Goal: Task Accomplishment & Management: Manage account settings

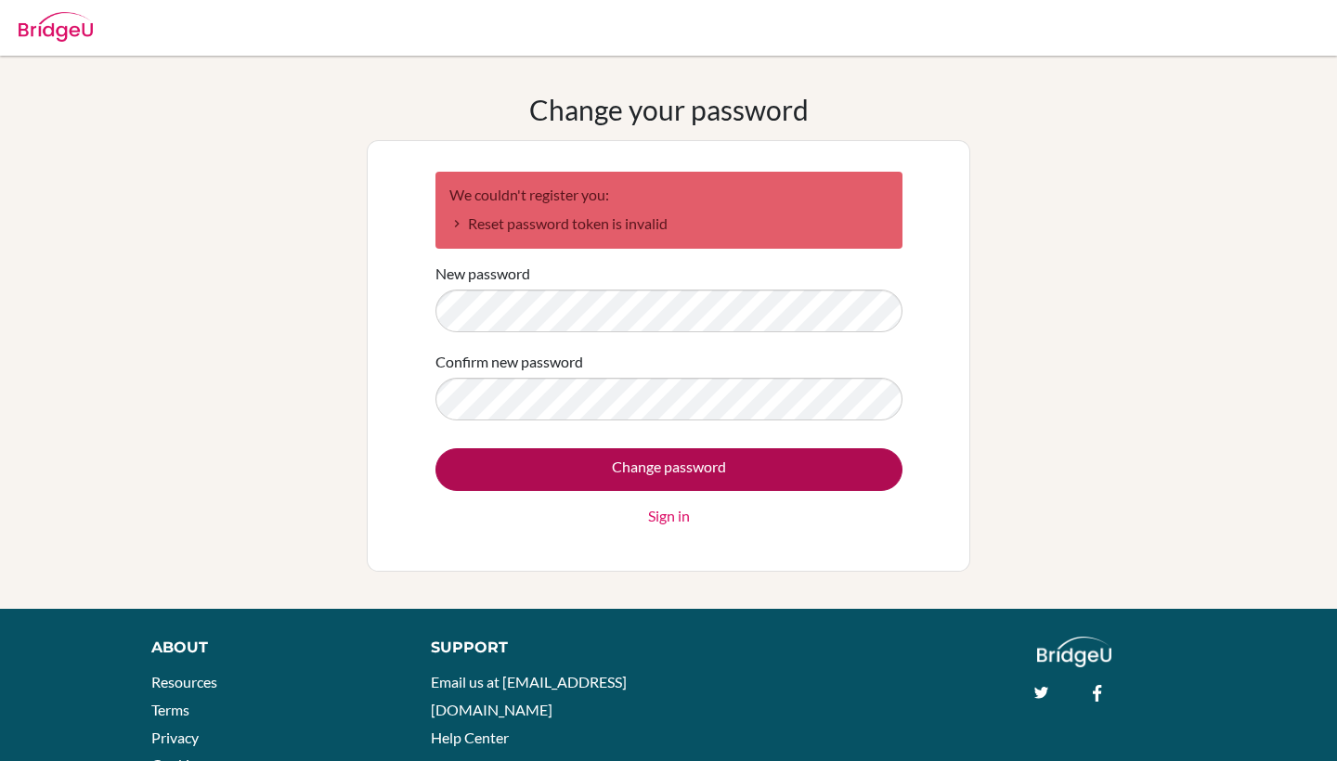
click at [665, 476] on input "Change password" at bounding box center [668, 469] width 467 height 43
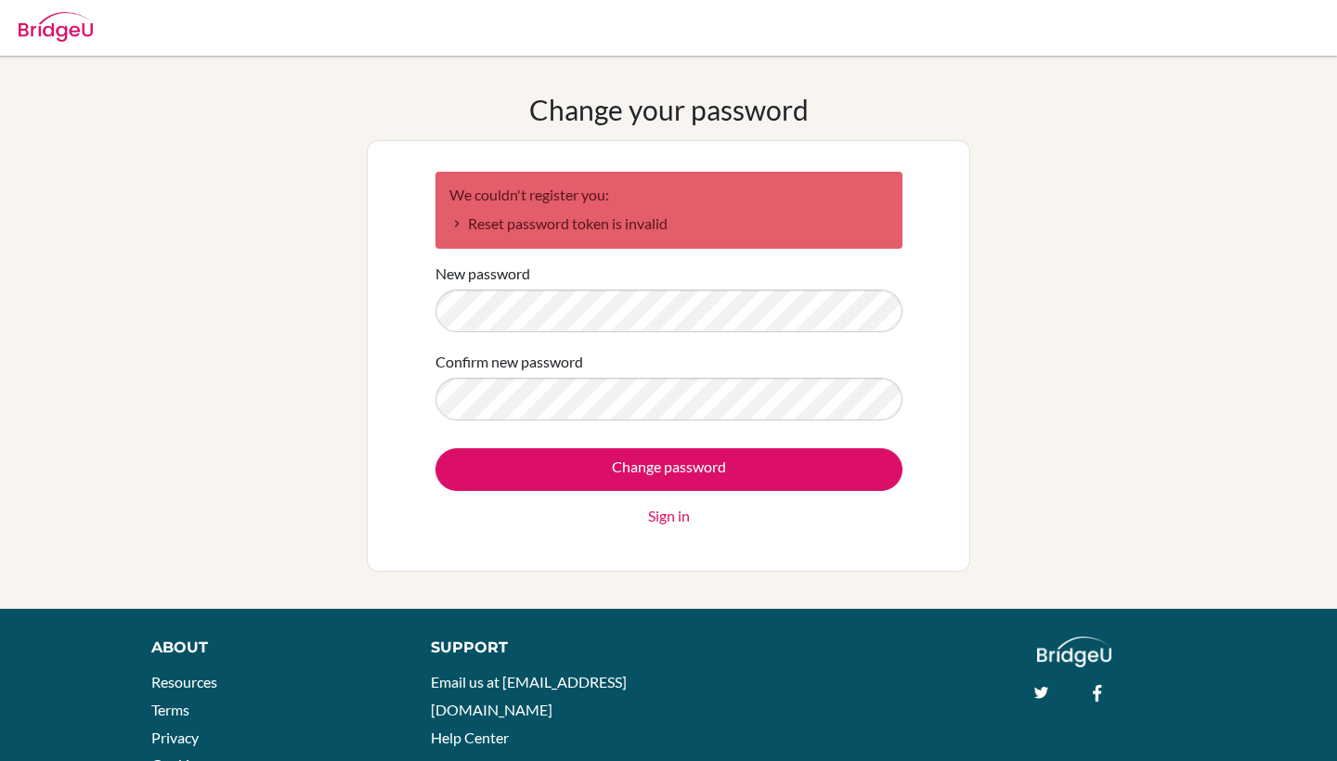
click at [1189, 349] on div "Change your password We couldn't register you: Reset password token is invalid …" at bounding box center [668, 332] width 1337 height 479
click at [678, 514] on link "Sign in" at bounding box center [669, 516] width 42 height 22
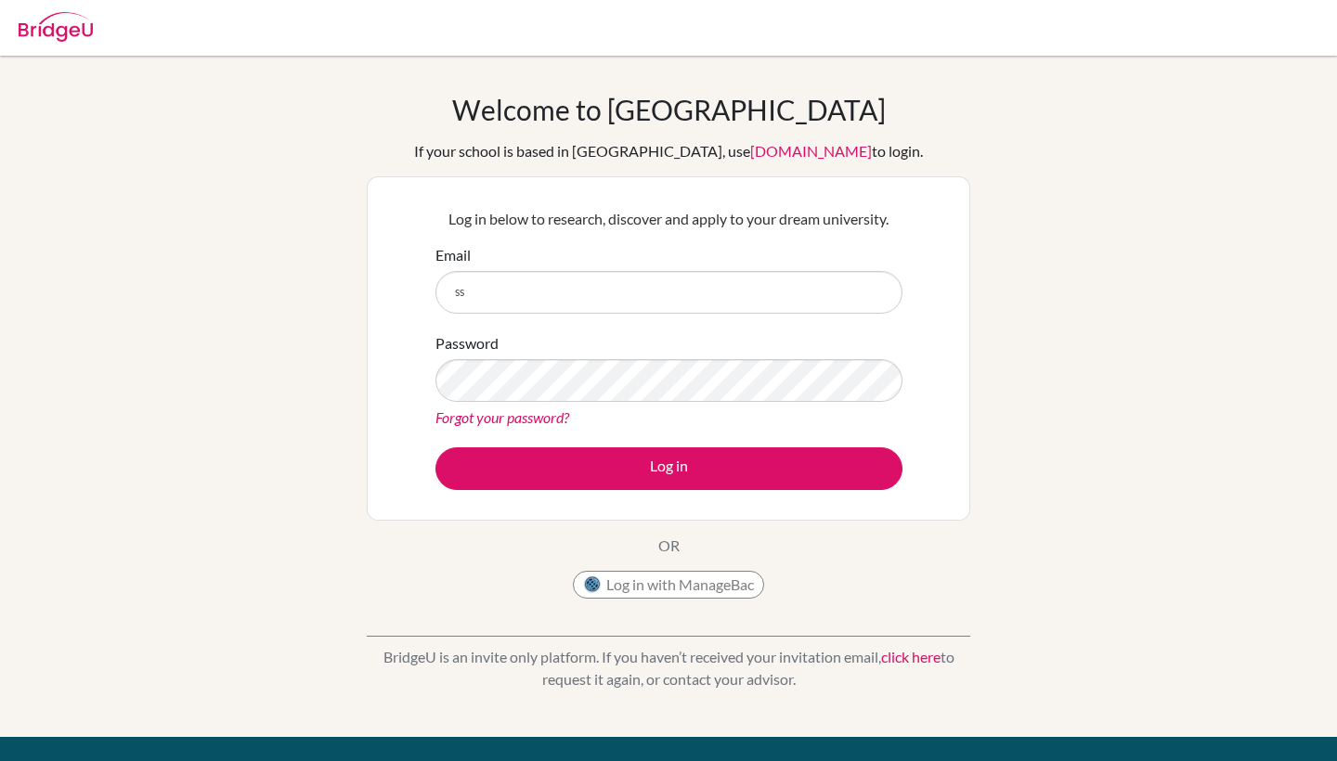
type input "s"
type input "\"
type input "[PERSON_NAME][EMAIL_ADDRESS][PERSON_NAME][DOMAIN_NAME]"
click at [742, 462] on button "Log in" at bounding box center [668, 469] width 467 height 43
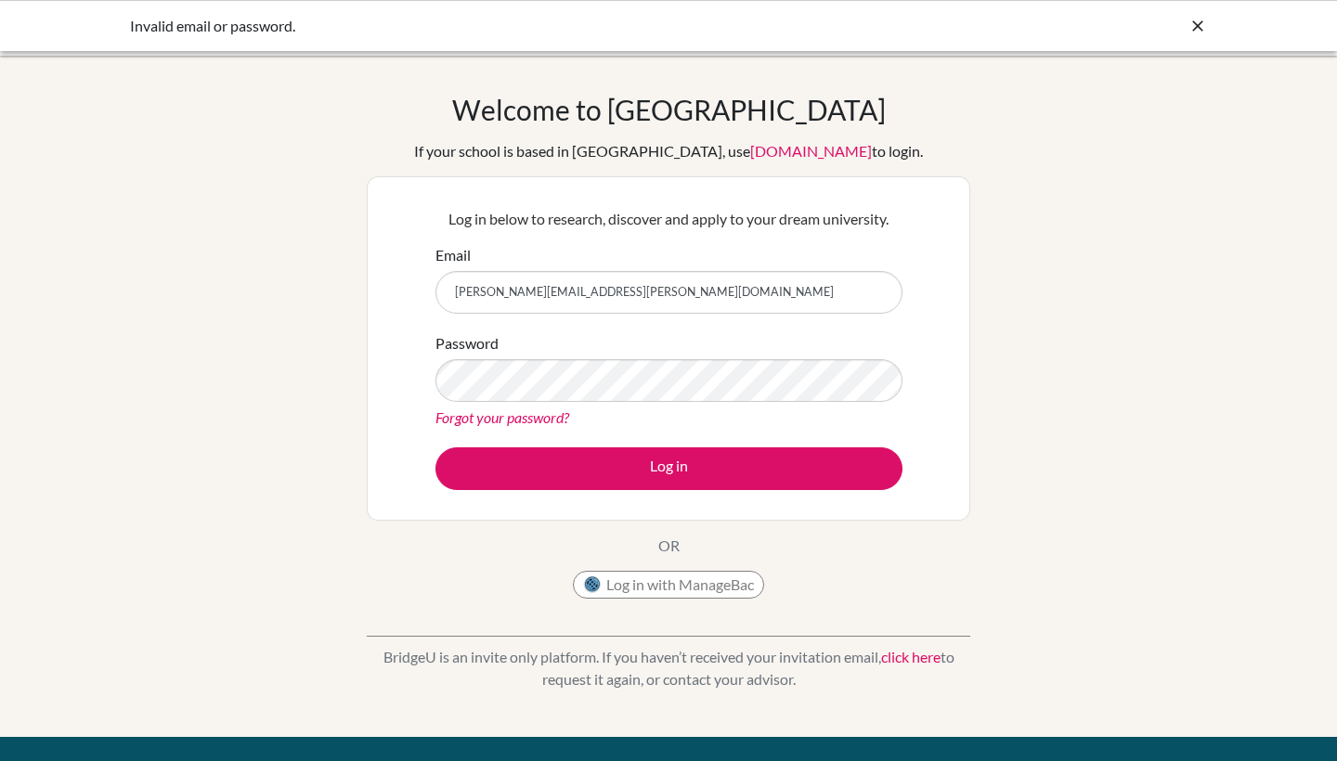
click at [831, 355] on div "Password Forgot your password?" at bounding box center [668, 380] width 467 height 97
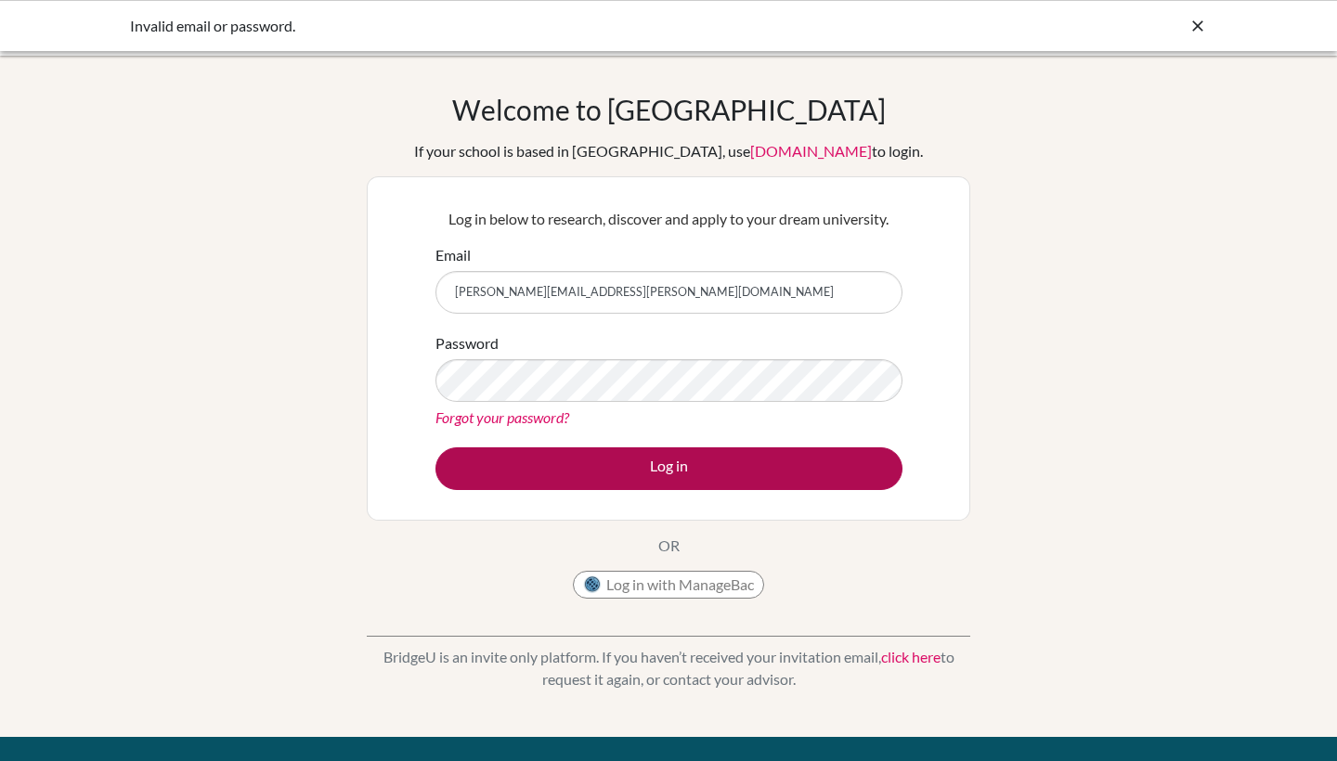
click at [765, 482] on button "Log in" at bounding box center [668, 469] width 467 height 43
